Goal: Task Accomplishment & Management: Use online tool/utility

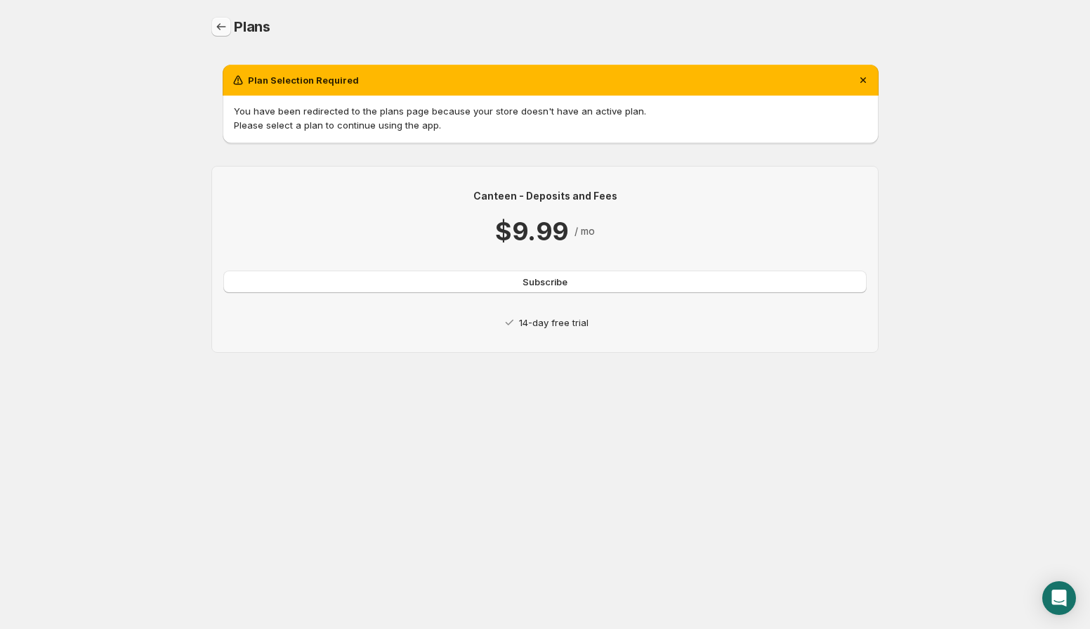
click at [222, 24] on icon "Home" at bounding box center [221, 27] width 14 height 14
click at [548, 279] on span "Subscribe" at bounding box center [545, 282] width 45 height 14
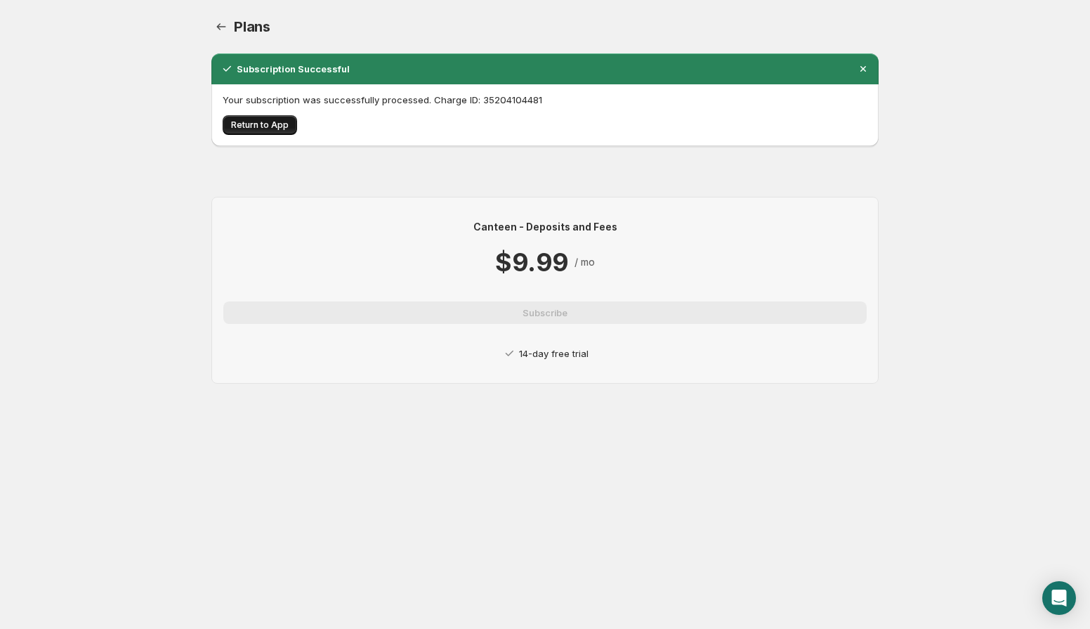
click at [269, 120] on span "Return to App" at bounding box center [260, 124] width 58 height 11
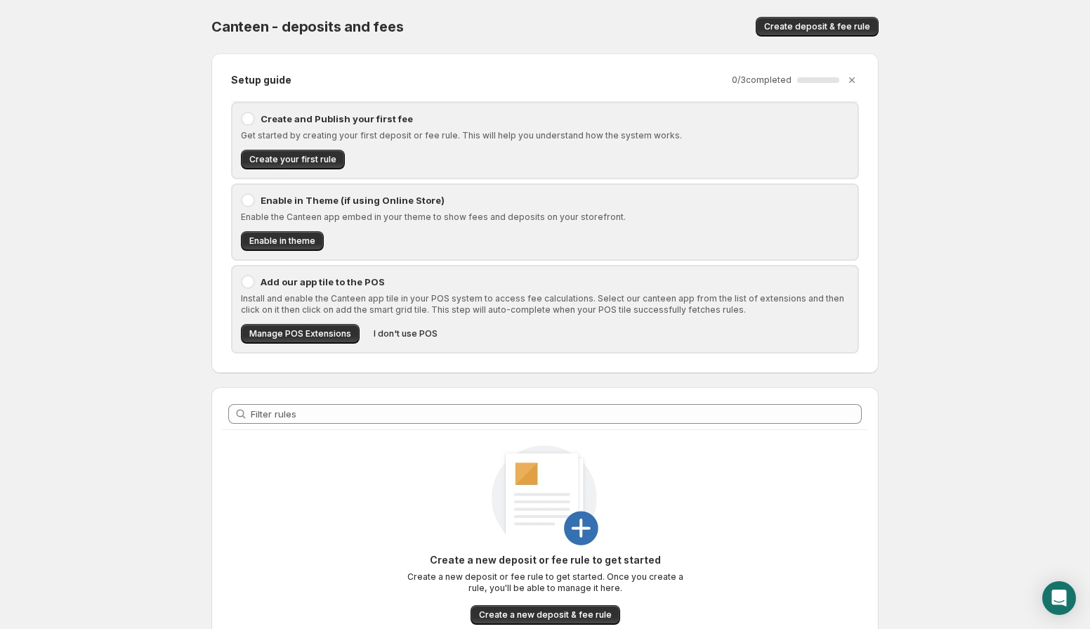
click at [251, 114] on div at bounding box center [248, 119] width 14 height 14
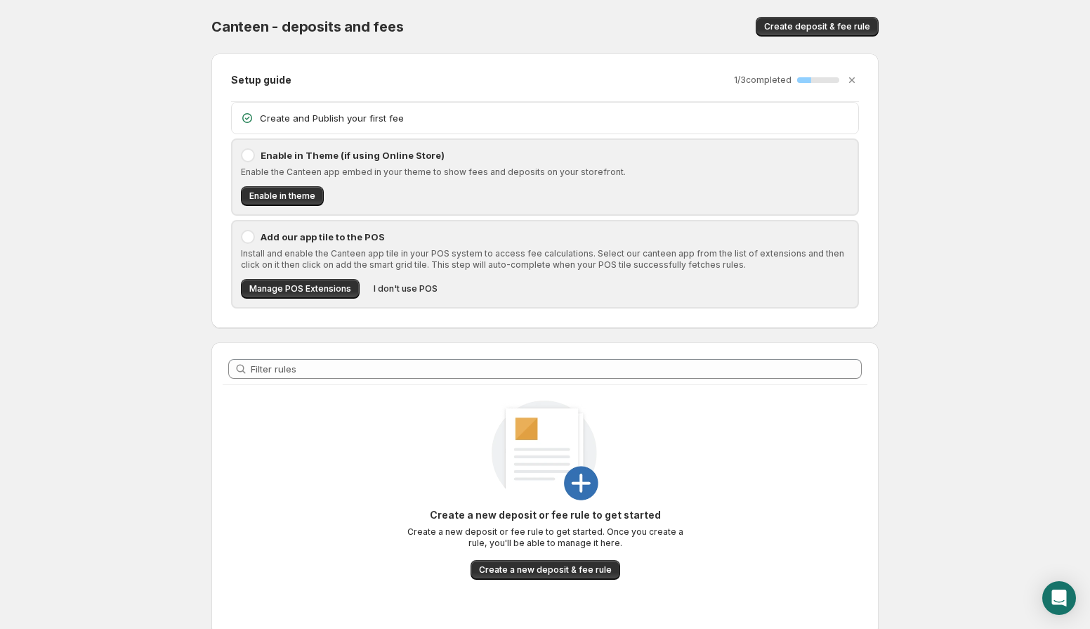
click at [248, 155] on div at bounding box center [248, 155] width 14 height 14
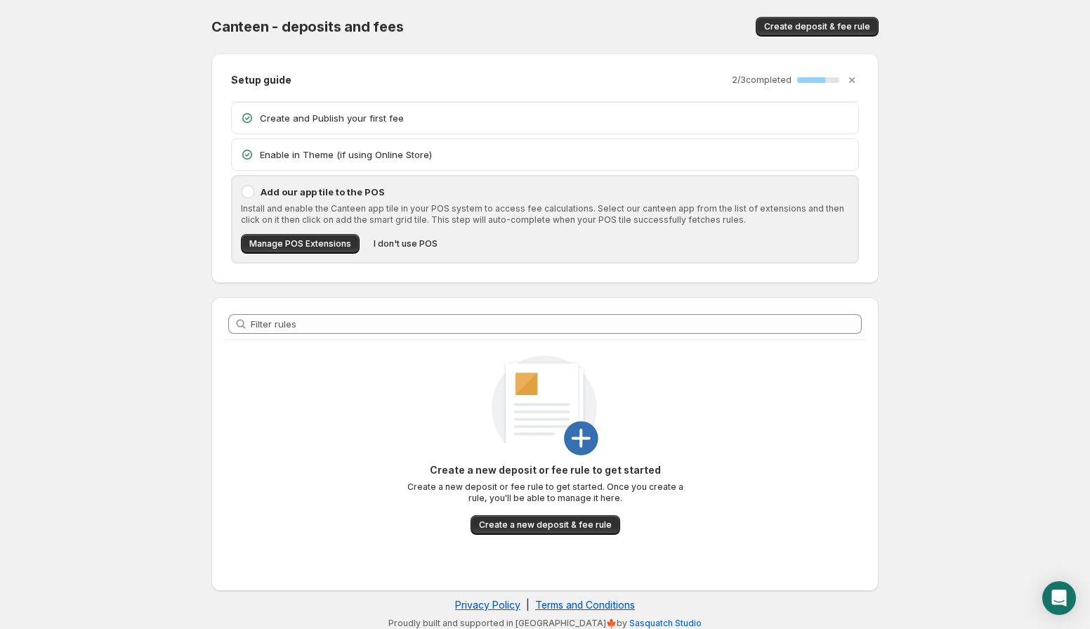
click at [247, 192] on div at bounding box center [248, 192] width 14 height 14
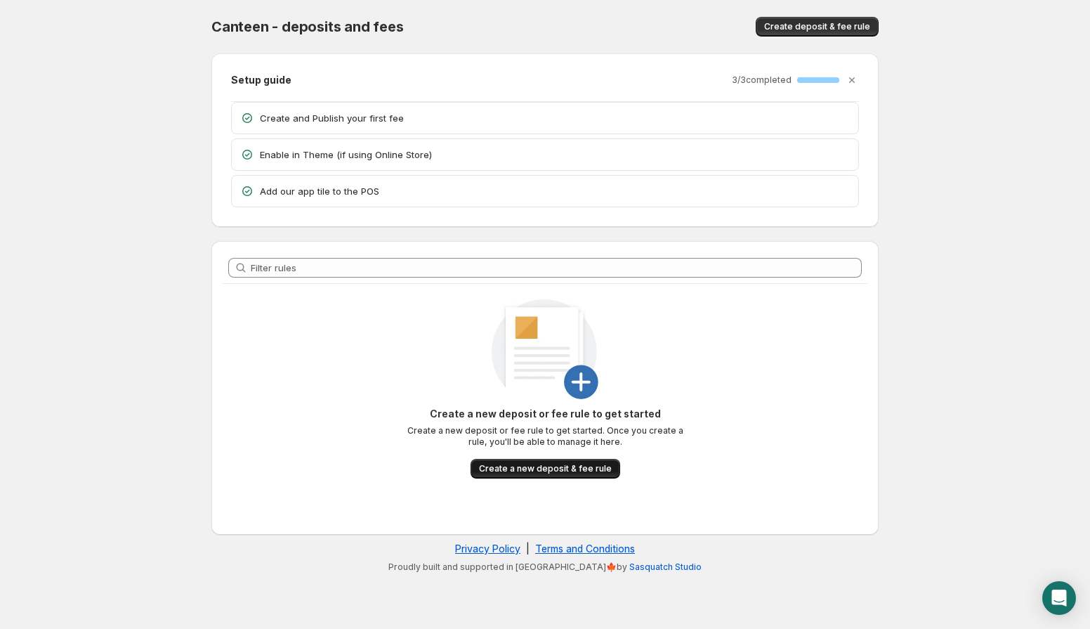
click at [600, 461] on button "Create a new deposit & fee rule" at bounding box center [546, 469] width 150 height 20
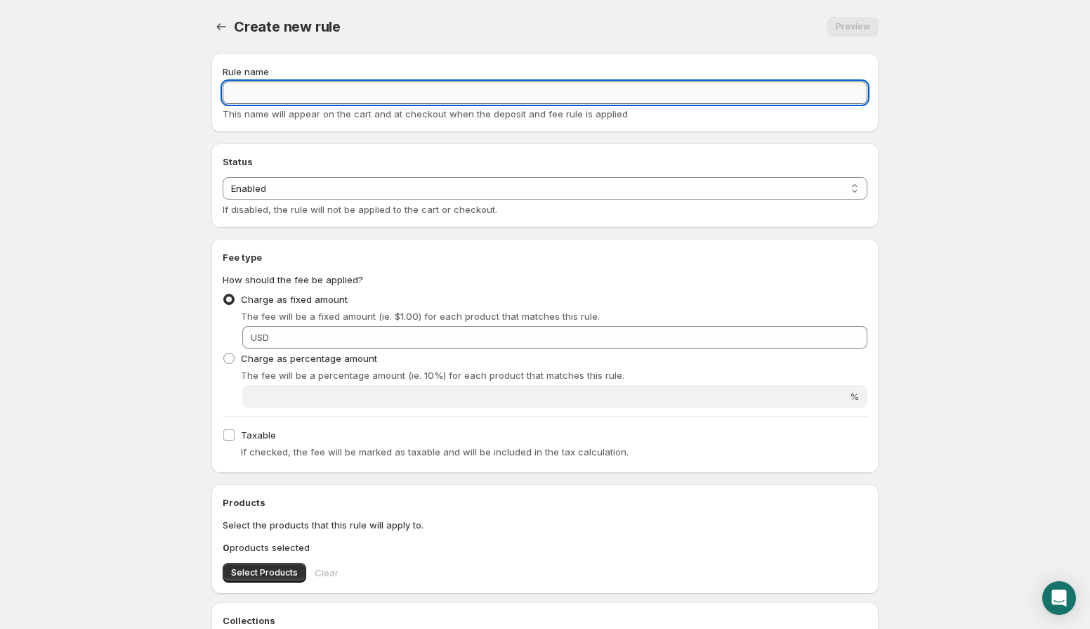
click at [437, 96] on input "Rule name" at bounding box center [545, 92] width 645 height 22
type input "Test Tariff"
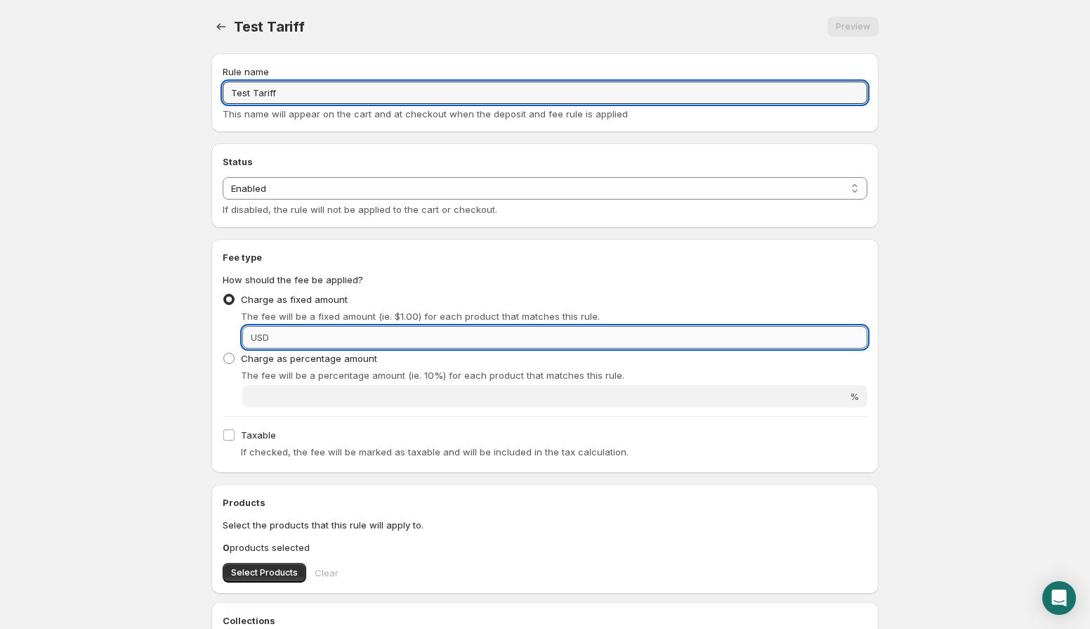
click at [276, 339] on input "Fixed amount" at bounding box center [570, 337] width 594 height 22
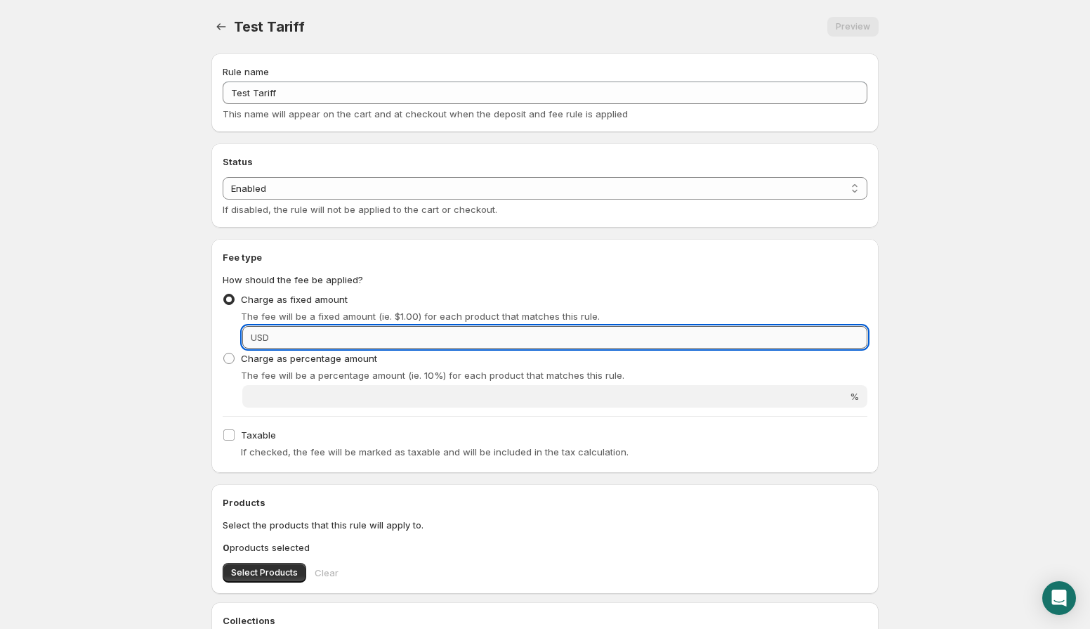
click at [323, 341] on input "Fixed amount" at bounding box center [570, 337] width 594 height 22
paste input "8.59"
click at [323, 341] on input "8.59" at bounding box center [570, 337] width 594 height 22
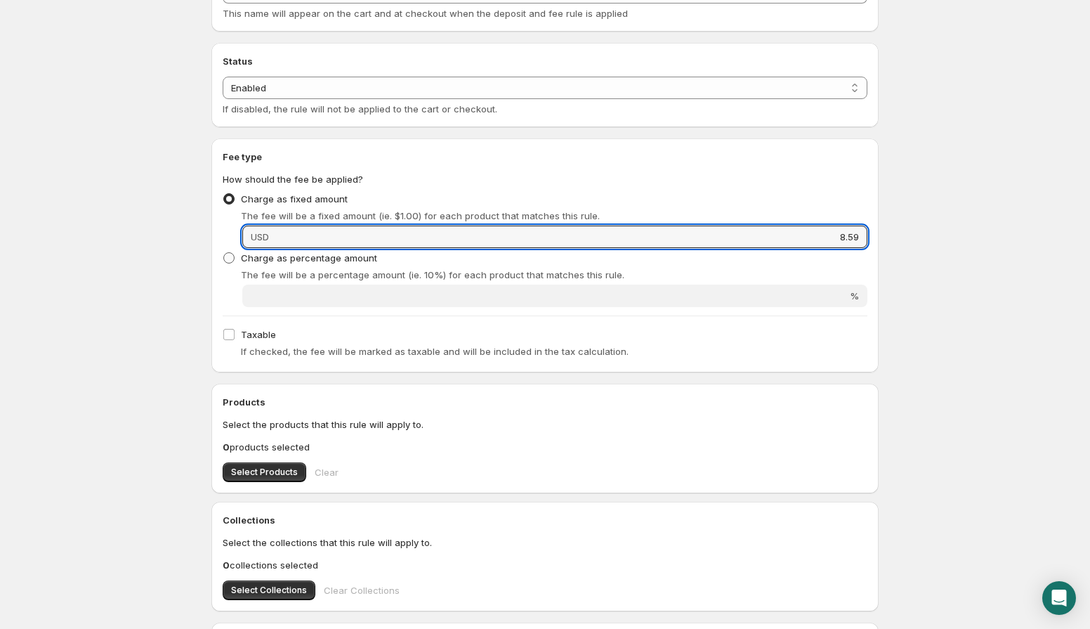
scroll to position [112, 0]
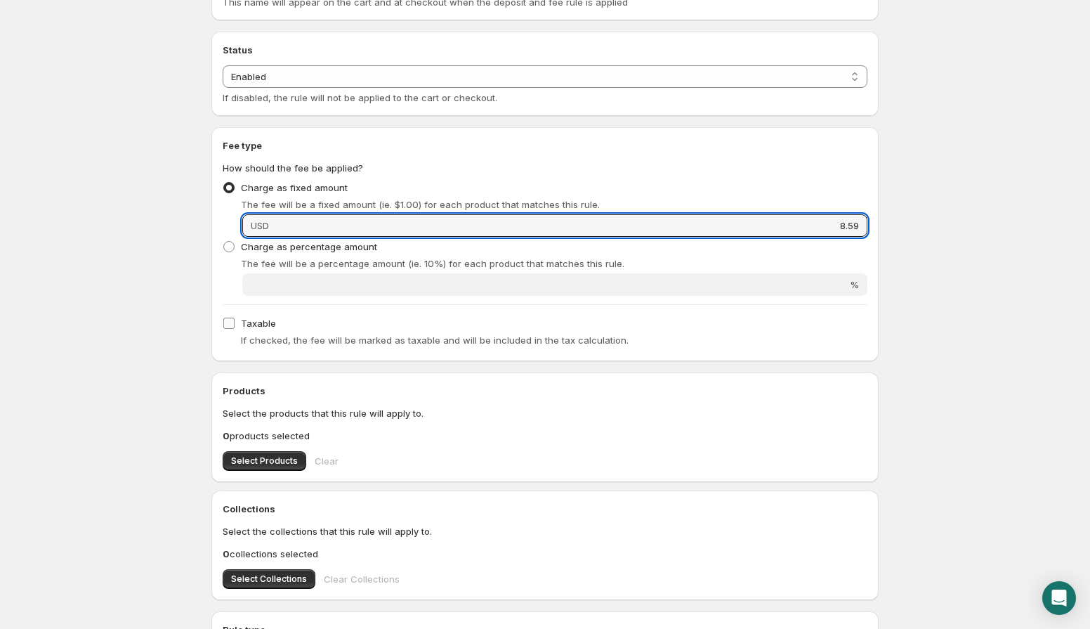
type input "8.59"
click at [231, 323] on input "Taxable" at bounding box center [228, 322] width 11 height 11
checkbox input "true"
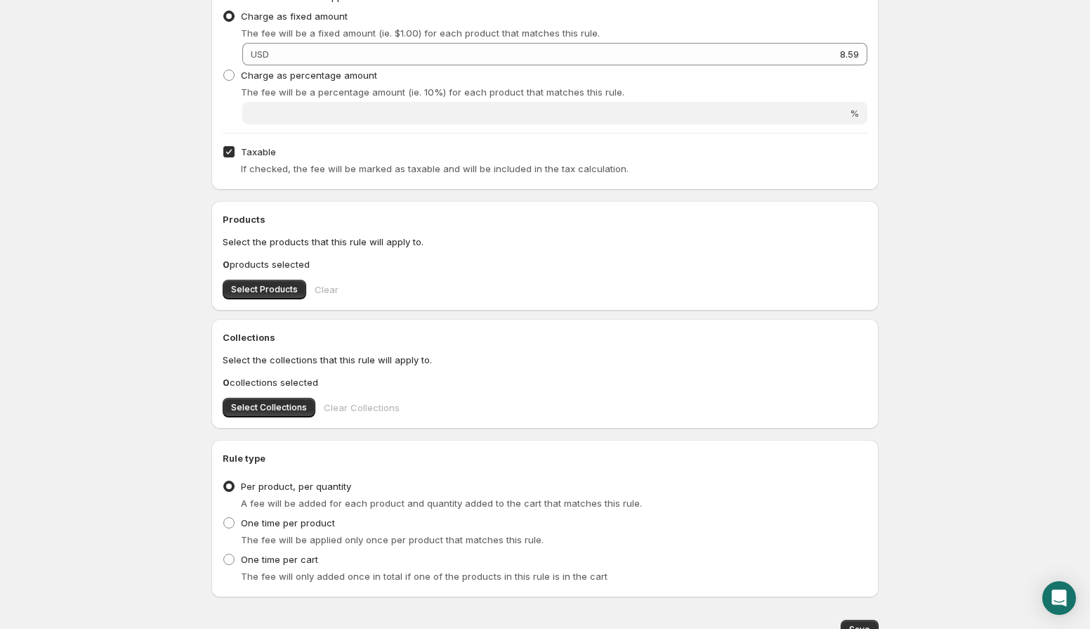
scroll to position [286, 0]
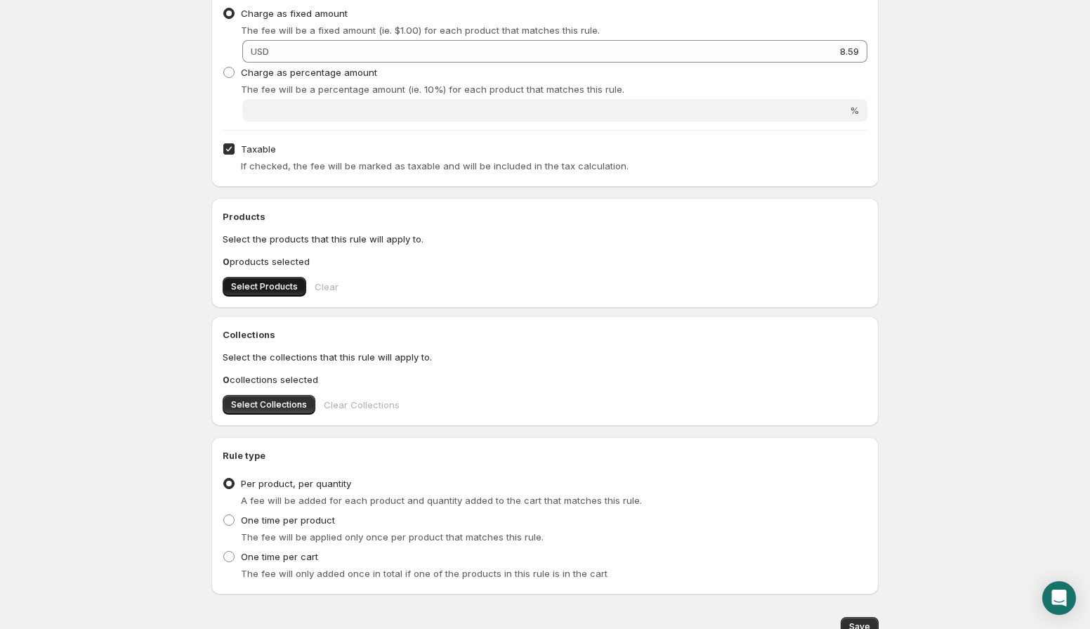
click at [276, 284] on span "Select Products" at bounding box center [264, 286] width 67 height 11
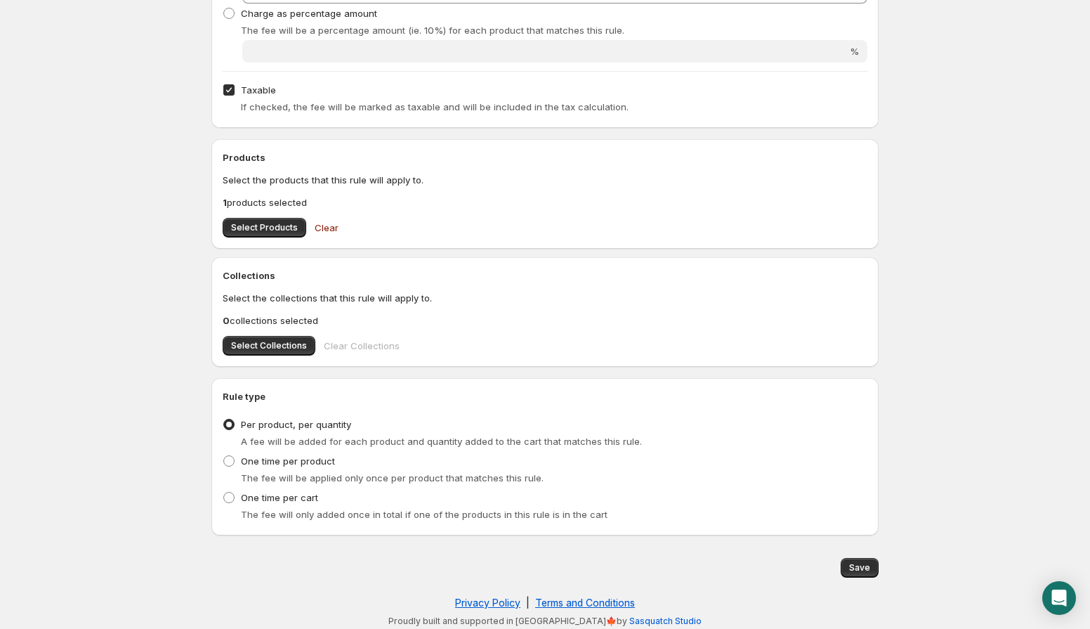
scroll to position [350, 0]
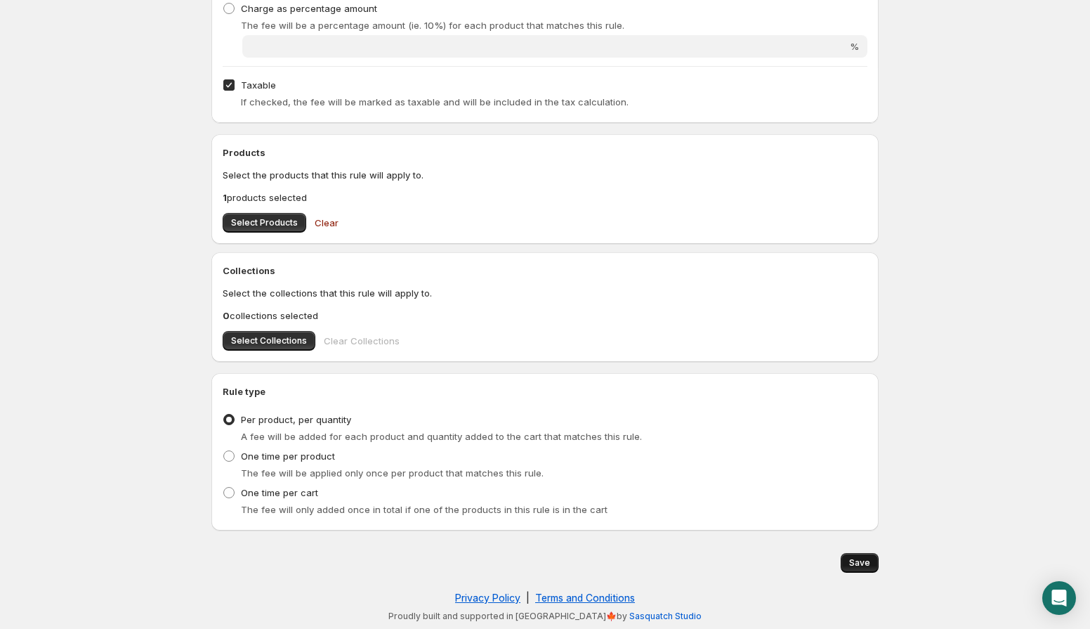
click at [852, 563] on span "Save" at bounding box center [859, 562] width 21 height 11
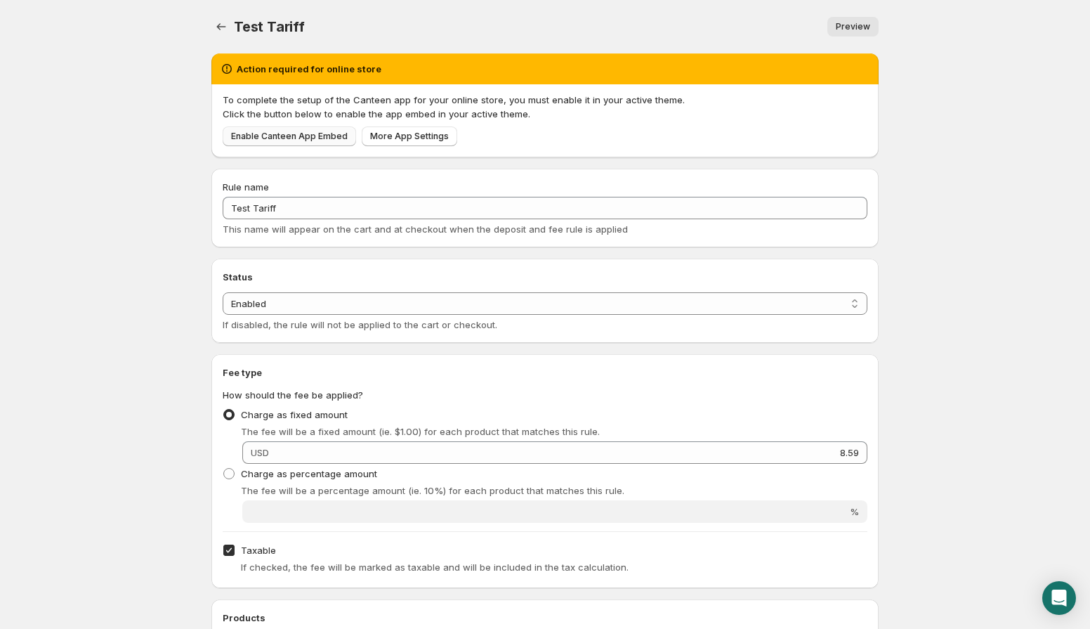
click at [326, 140] on span "Enable Canteen App Embed" at bounding box center [289, 136] width 117 height 11
click at [830, 28] on link "Preview" at bounding box center [852, 27] width 51 height 20
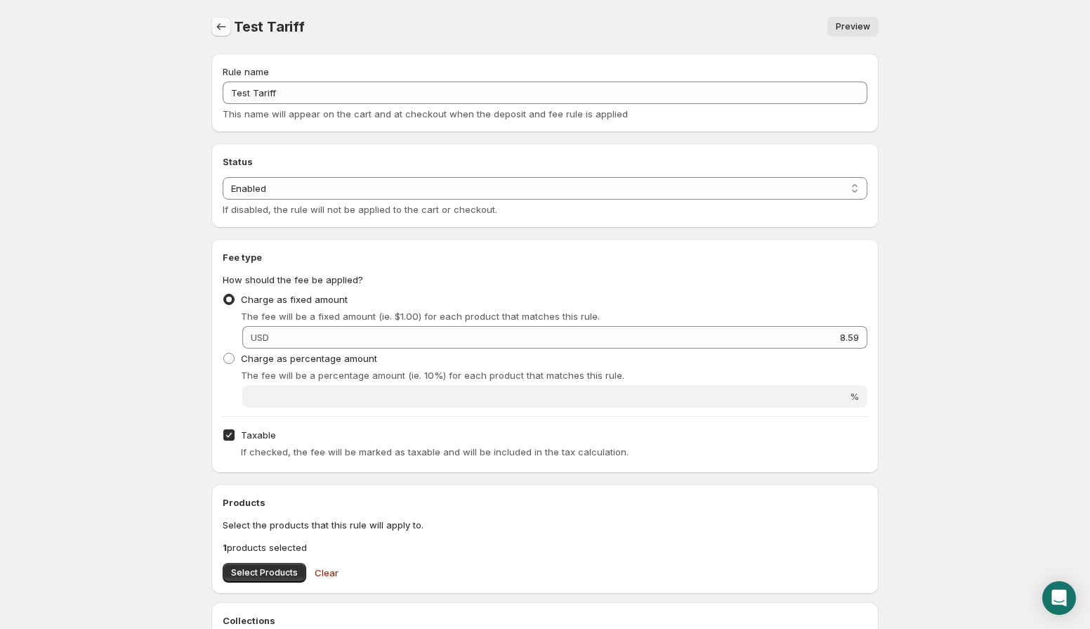
click at [219, 24] on icon "Settings" at bounding box center [221, 26] width 9 height 7
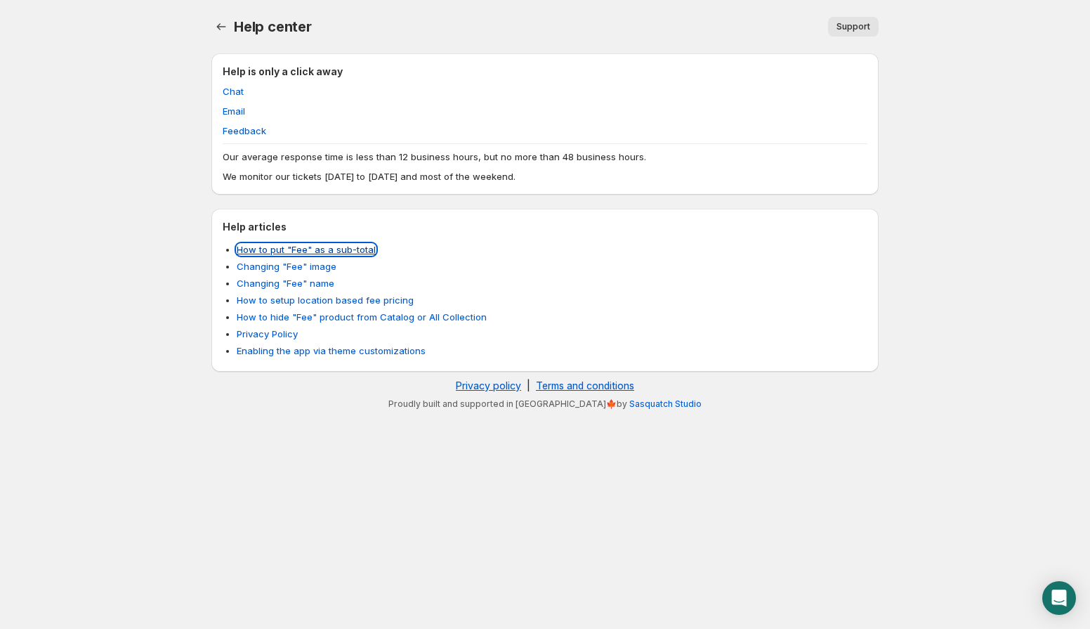
click at [244, 251] on link "How to put "Fee" as a sub-total" at bounding box center [306, 249] width 139 height 11
